Goal: Navigation & Orientation: Find specific page/section

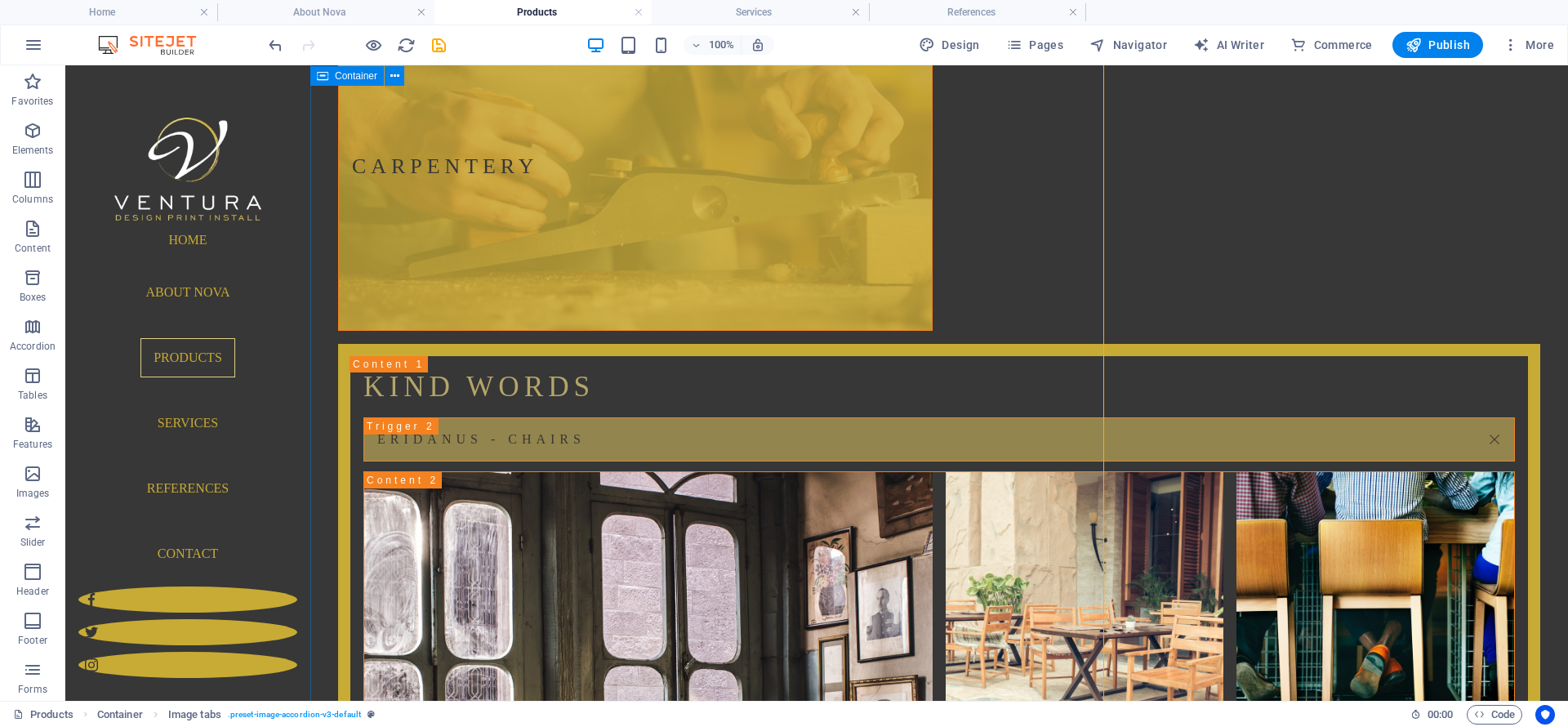
scroll to position [182, 0]
click at [207, 291] on nav "Home About Nova Products Services References Contact" at bounding box center [188, 403] width 219 height 366
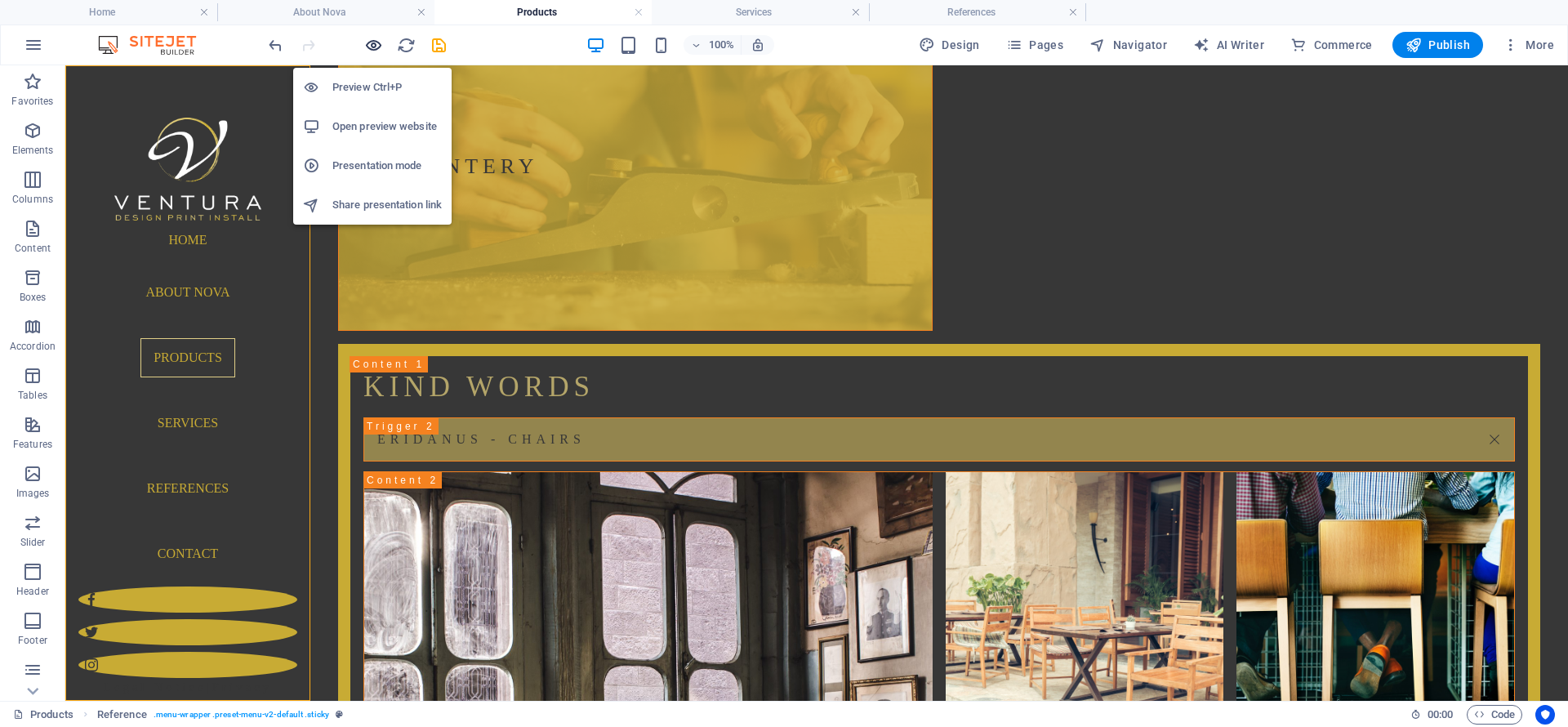
click at [377, 41] on icon "button" at bounding box center [373, 45] width 19 height 19
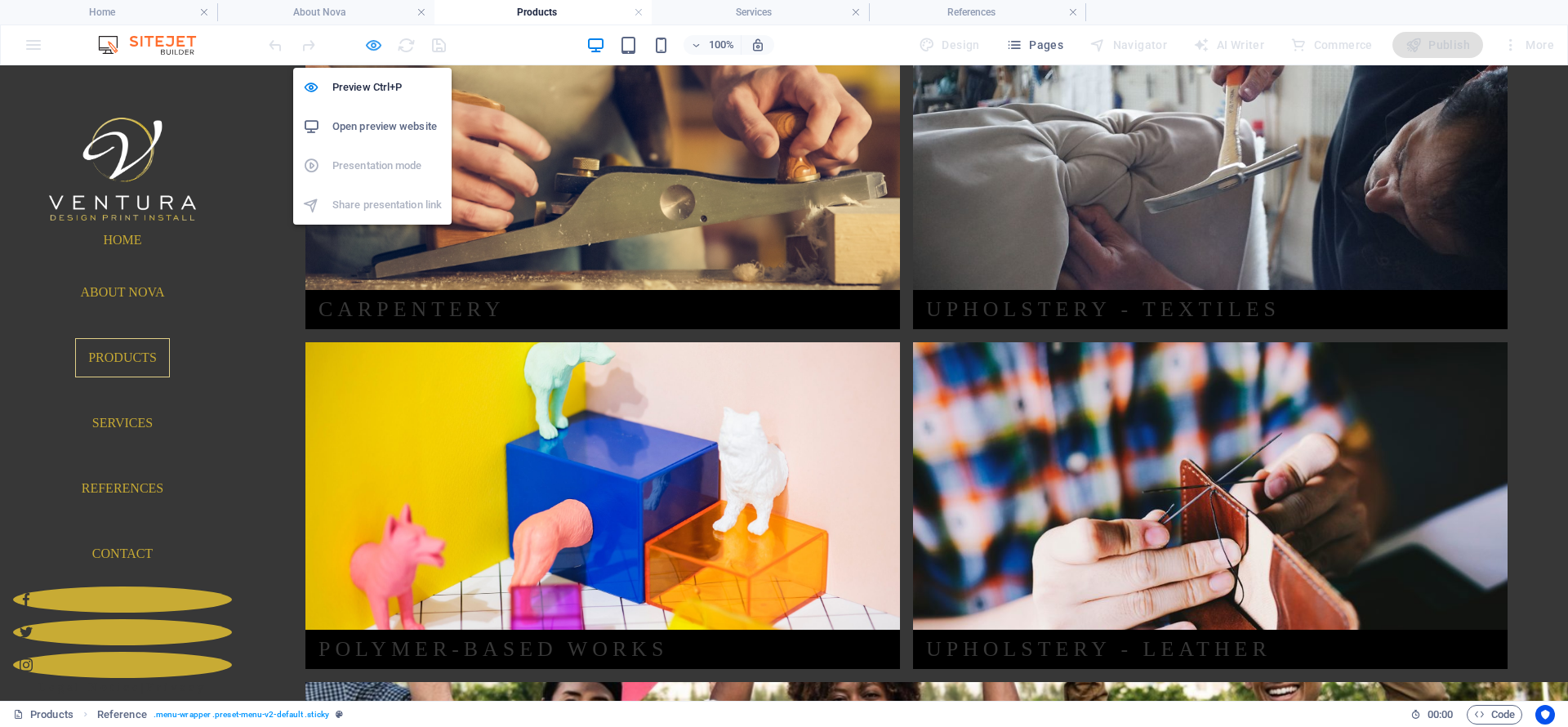
scroll to position [181, 0]
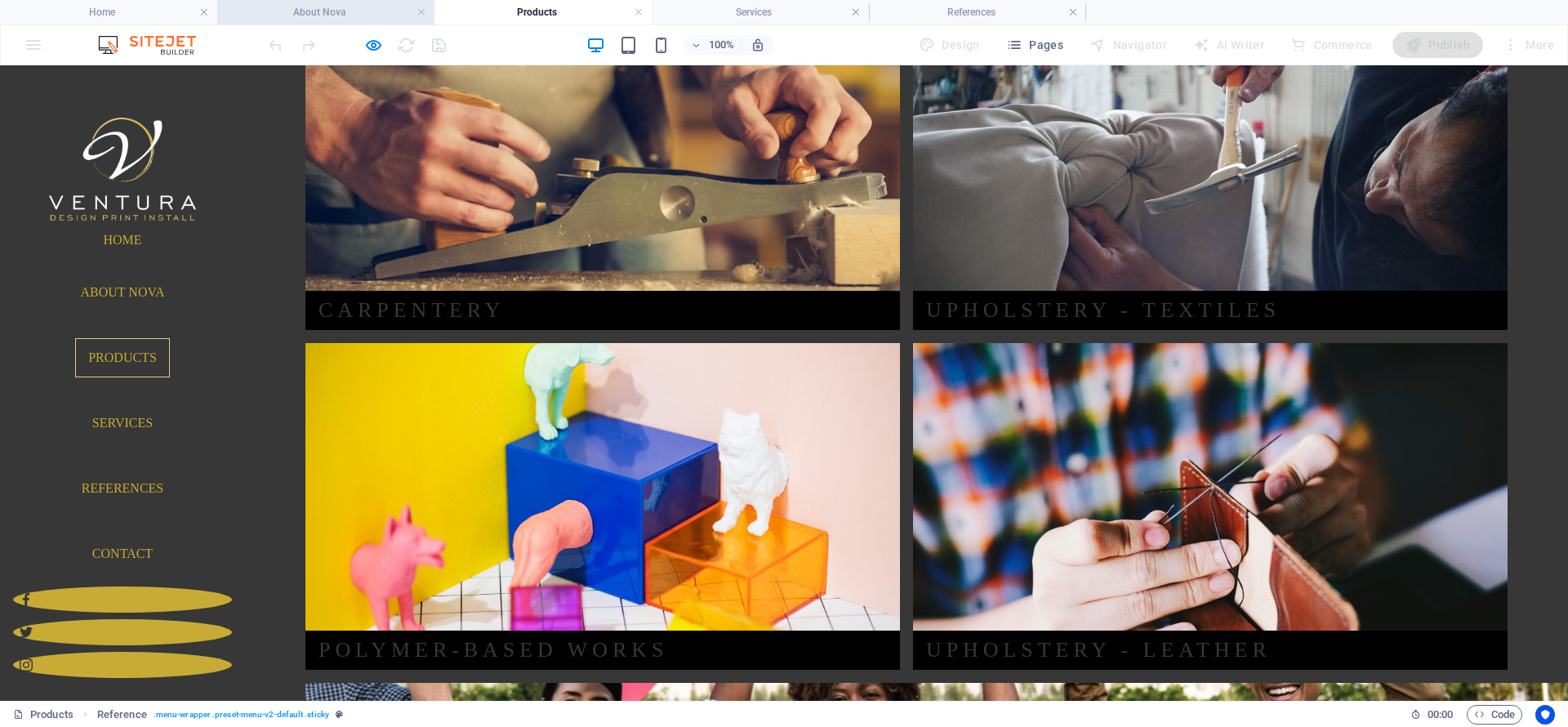
click at [331, 11] on h4 "About Nova" at bounding box center [327, 12] width 218 height 18
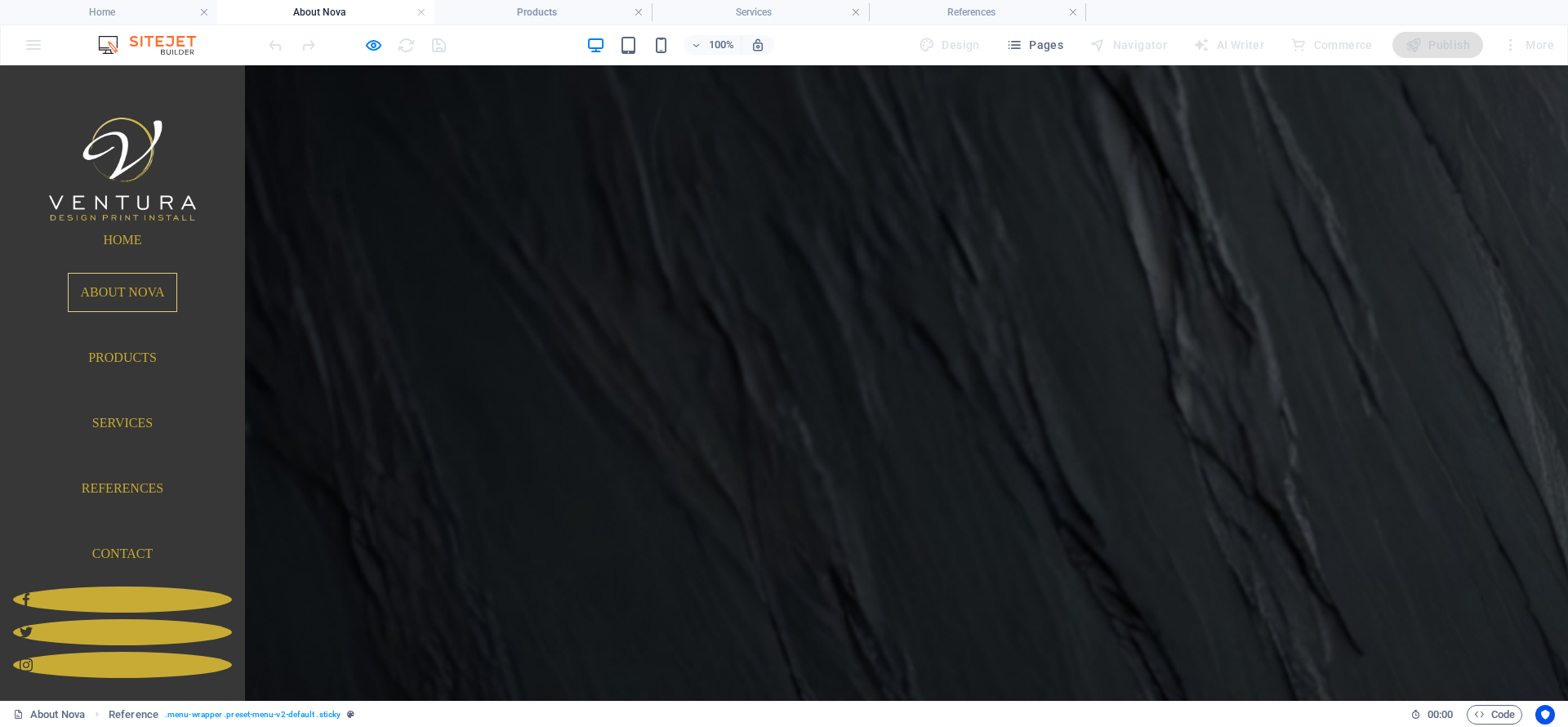
scroll to position [0, 0]
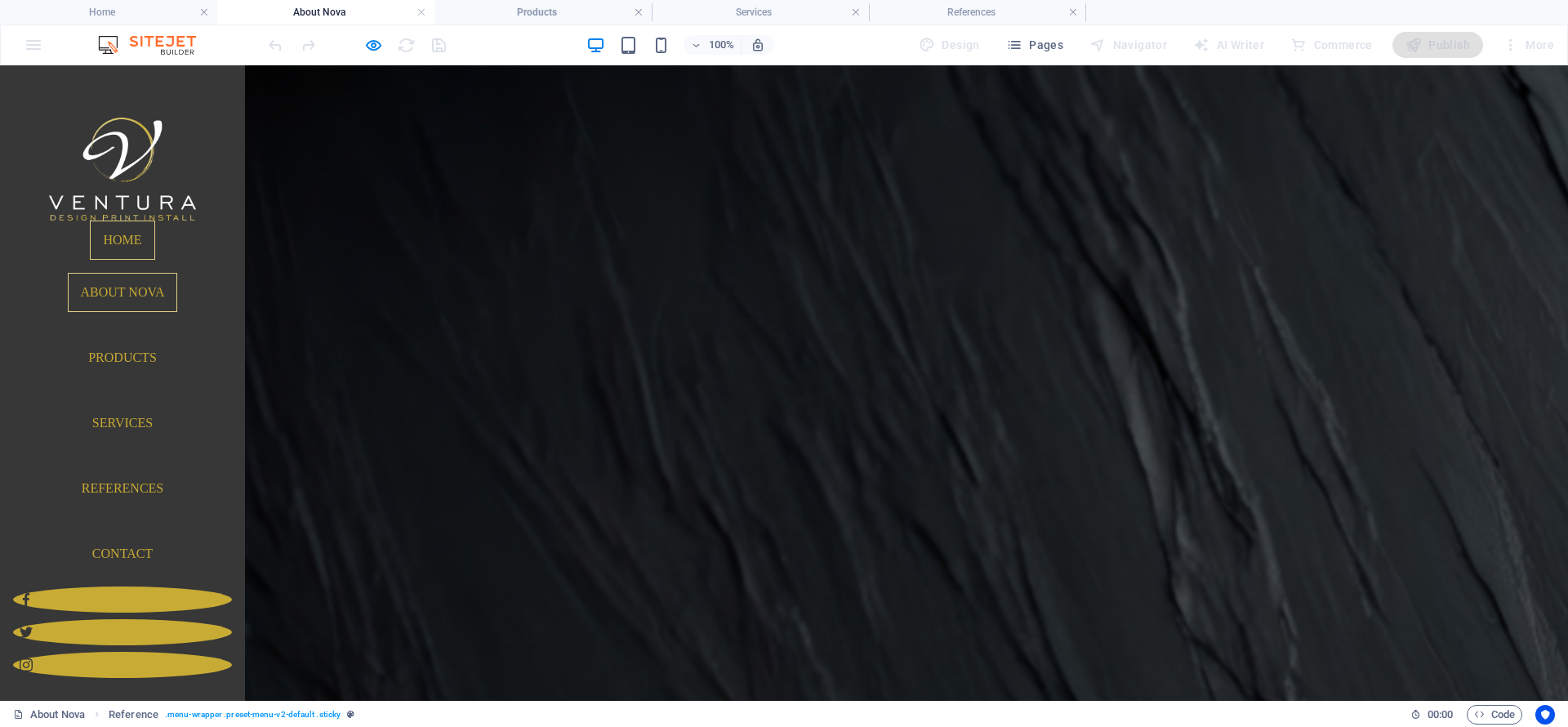
click at [128, 247] on link "Home" at bounding box center [122, 240] width 65 height 39
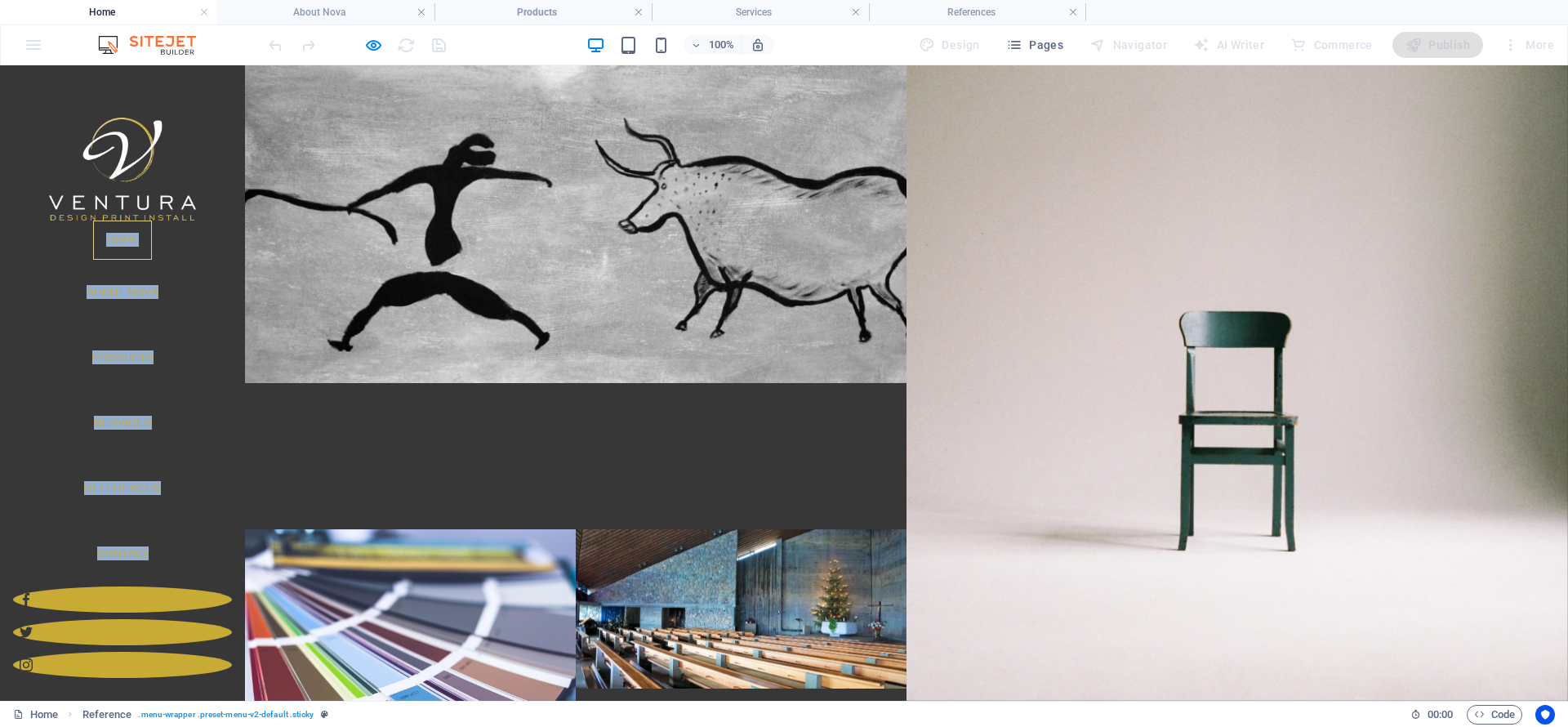
drag, startPoint x: 87, startPoint y: 258, endPoint x: 206, endPoint y: 521, distance: 288.7
click at [209, 547] on ul "Home About Nova Products Services References Contact" at bounding box center [122, 403] width 219 height 366
copy ul "Home About Nova Products Services References Contact"
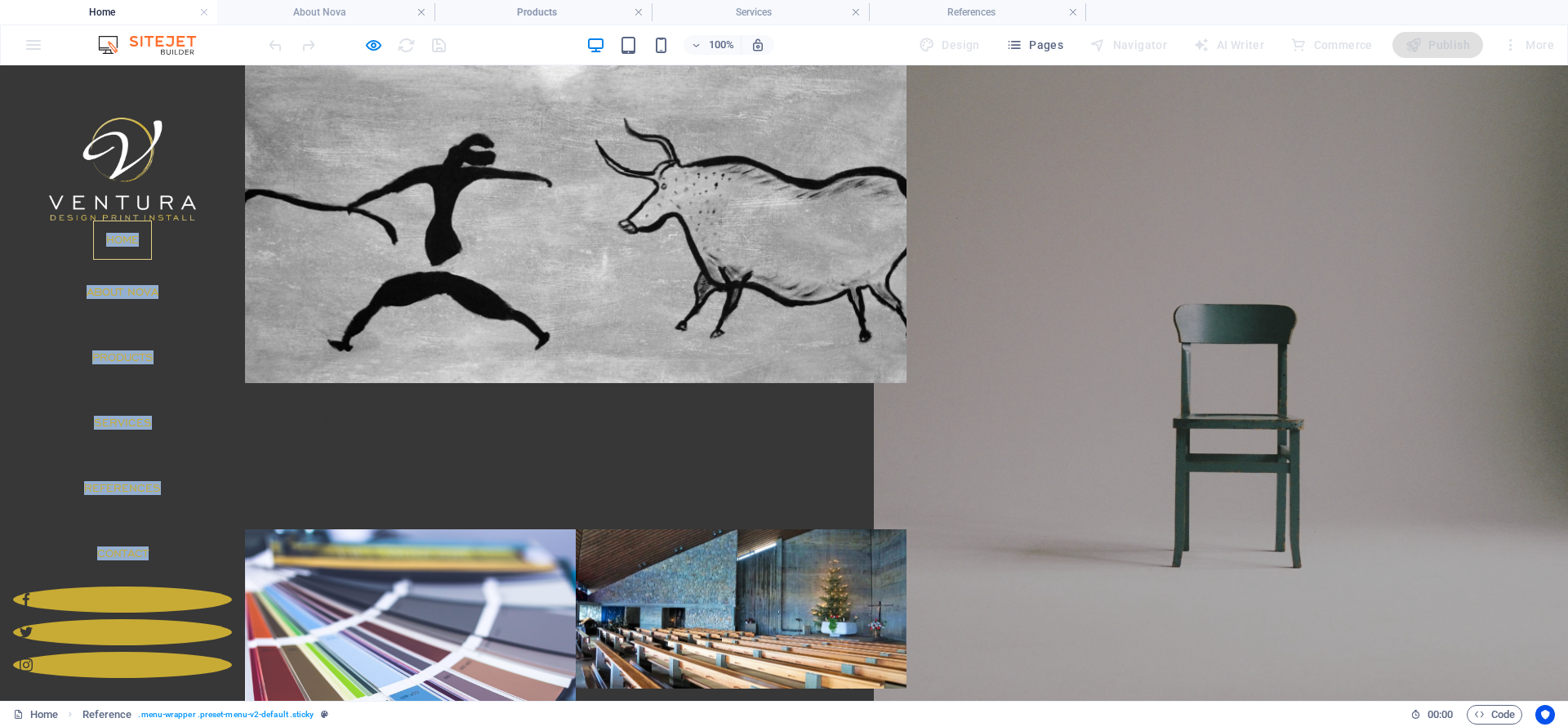
click at [1253, 645] on link "Products" at bounding box center [1238, 737] width 662 height 120
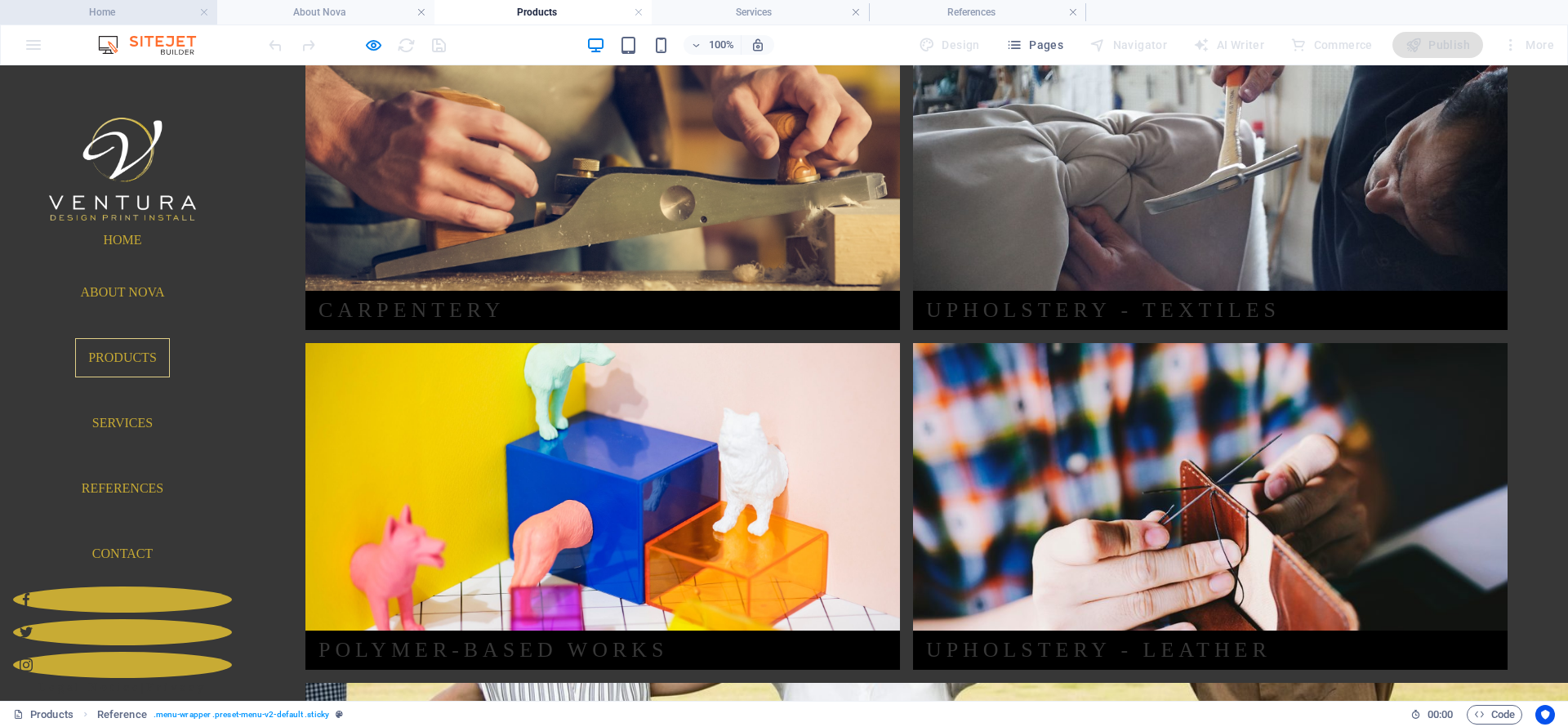
click at [119, 22] on li "Home" at bounding box center [109, 12] width 218 height 25
